Goal: Task Accomplishment & Management: Manage account settings

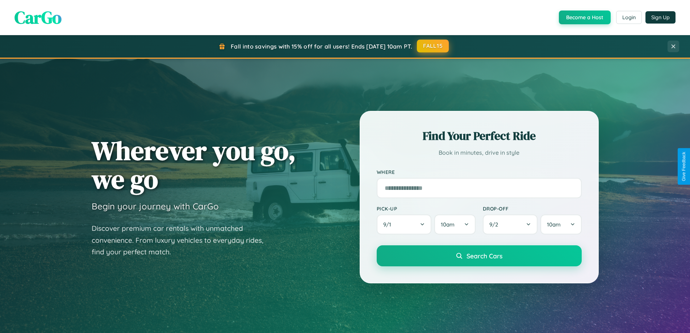
click at [433, 46] on button "FALL15" at bounding box center [433, 45] width 32 height 13
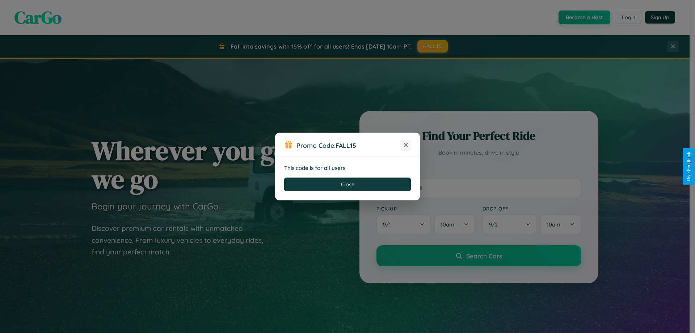
click at [406, 145] on icon at bounding box center [405, 144] width 7 height 7
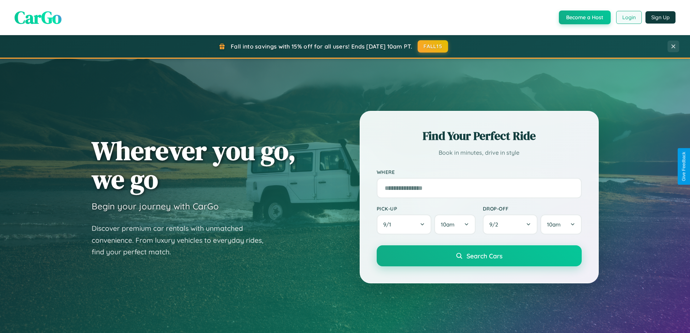
click at [628, 17] on button "Login" at bounding box center [629, 17] width 26 height 13
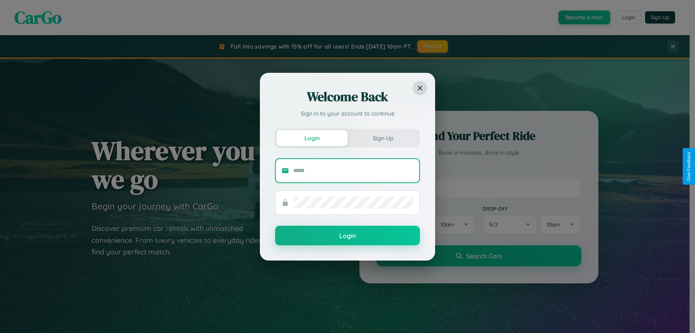
click at [353, 170] on input "text" at bounding box center [353, 171] width 120 height 12
type input "**********"
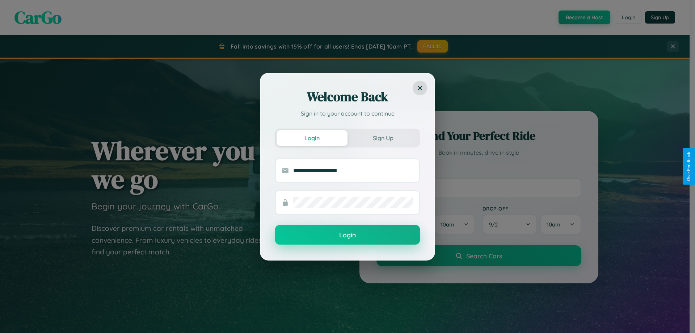
click at [348, 235] on button "Login" at bounding box center [347, 235] width 145 height 20
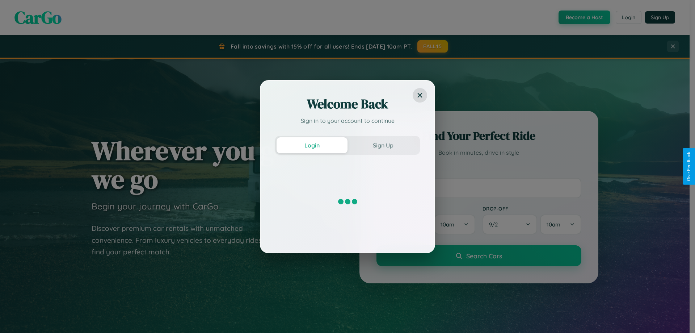
scroll to position [312, 0]
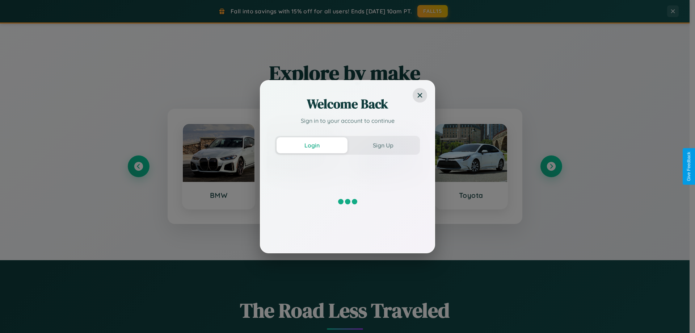
click at [387, 166] on div at bounding box center [347, 201] width 145 height 72
